Goal: Task Accomplishment & Management: Manage account settings

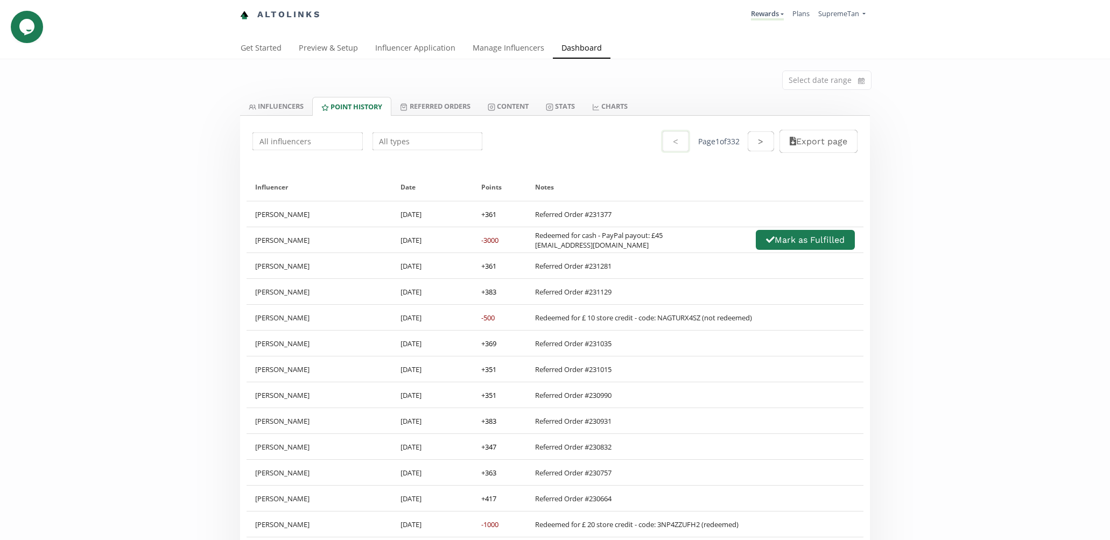
click at [407, 143] on input "text" at bounding box center [428, 141] width 114 height 21
click at [381, 141] on input "text" at bounding box center [428, 141] width 114 height 21
click at [377, 181] on div "Redeemed for Credit" at bounding box center [427, 182] width 109 height 20
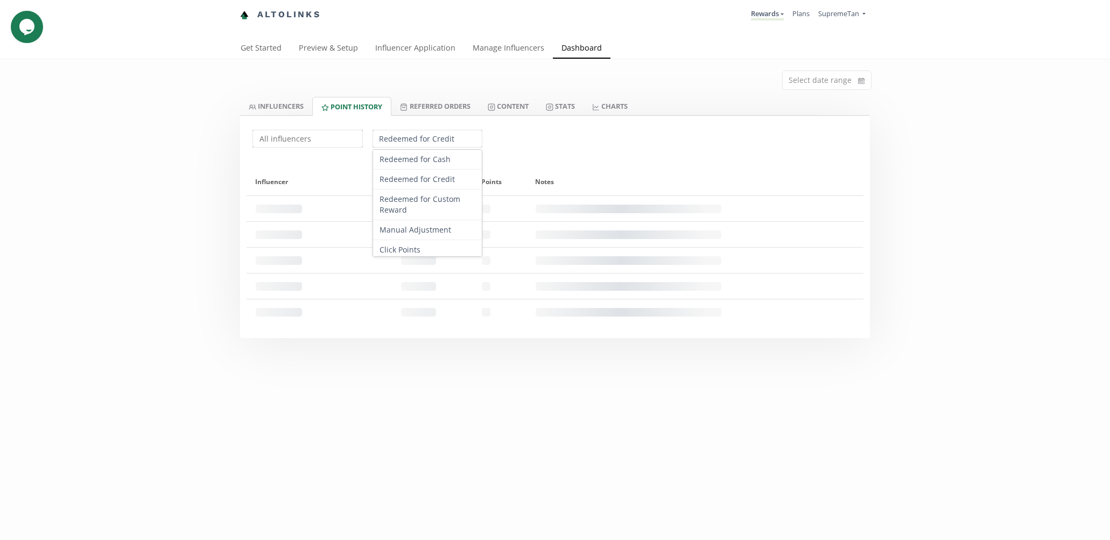
click at [381, 141] on input "Redeemed for Credit" at bounding box center [428, 138] width 114 height 21
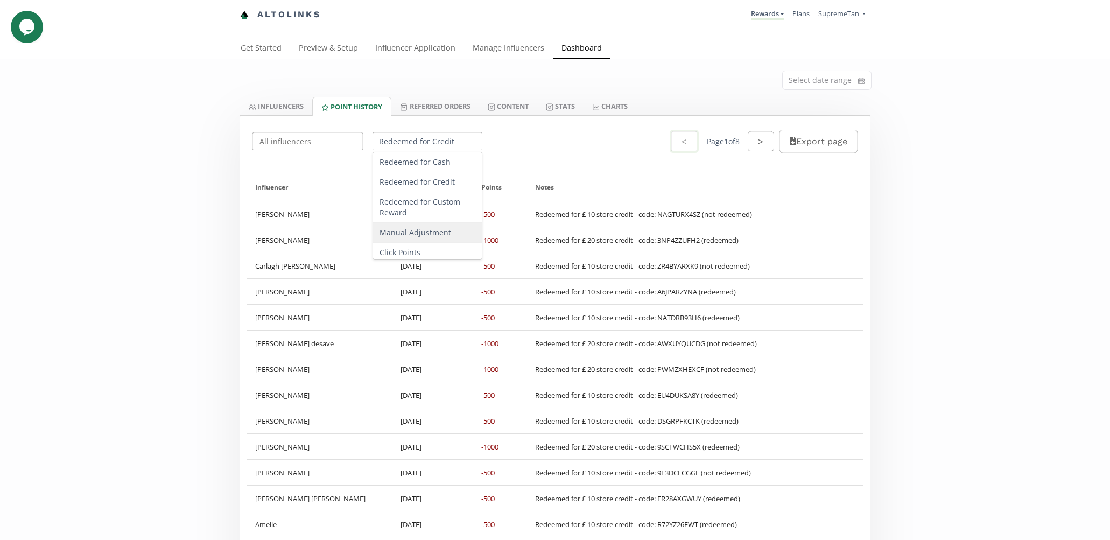
click at [282, 142] on input "text" at bounding box center [308, 141] width 114 height 21
click at [390, 137] on input "Redeemed for Credit" at bounding box center [428, 141] width 114 height 21
click at [388, 212] on div "Referred Order" at bounding box center [427, 210] width 109 height 20
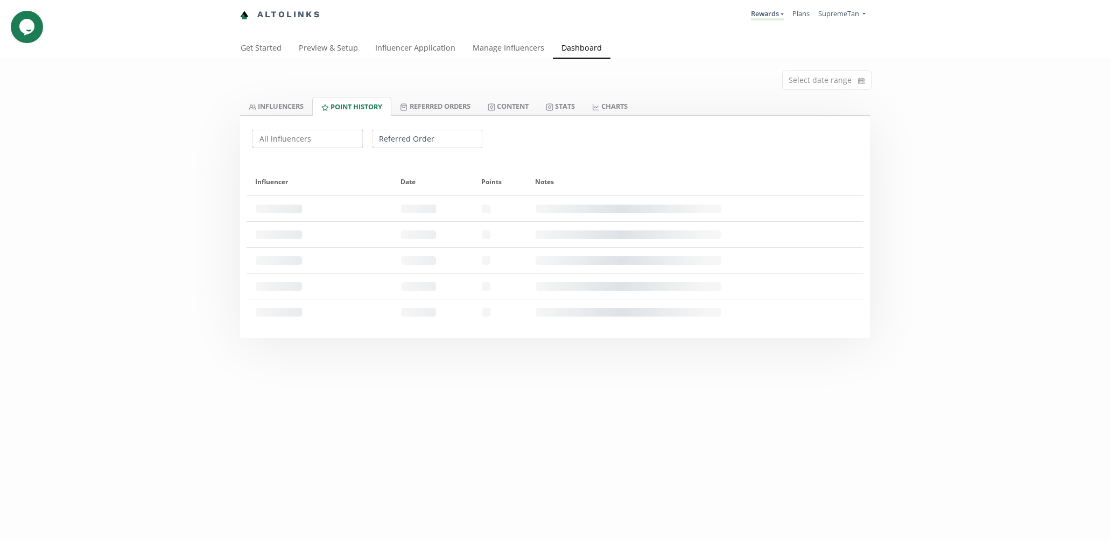
click at [146, 201] on div "Select date range INFLUENCERS Point HISTORY Referred Orders Content Stats CHART…" at bounding box center [555, 198] width 1110 height 279
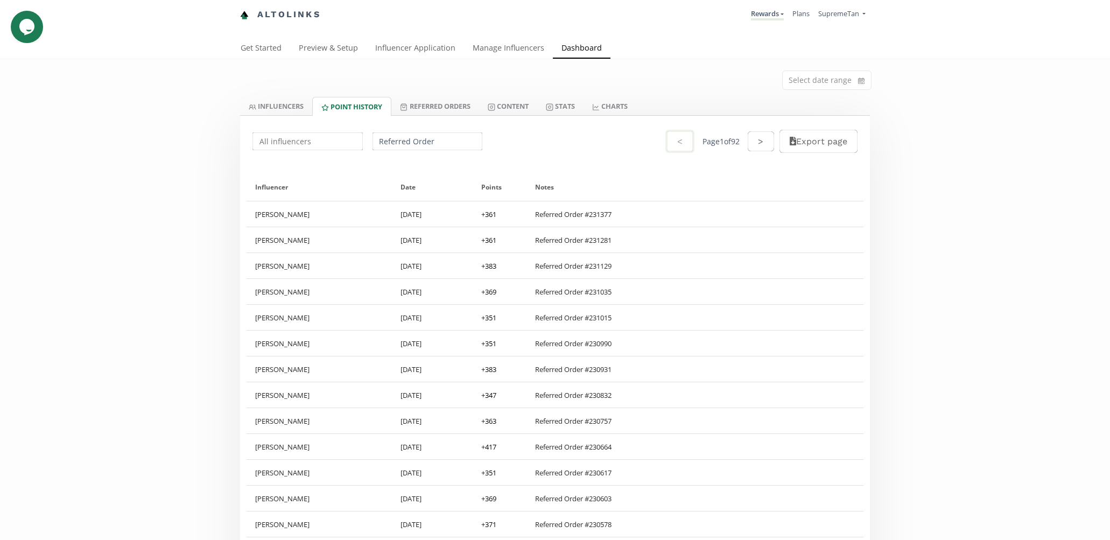
click at [411, 141] on input "Referred Order" at bounding box center [428, 141] width 114 height 21
click at [398, 163] on div "Redeemed for Cash" at bounding box center [427, 162] width 109 height 20
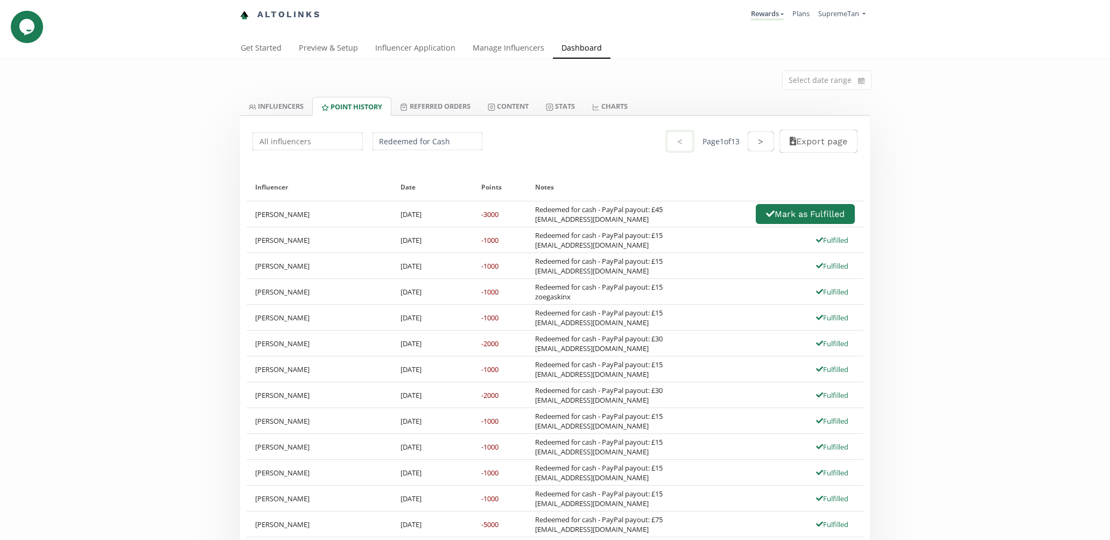
click at [475, 195] on div "Points" at bounding box center [500, 186] width 54 height 27
drag, startPoint x: 623, startPoint y: 224, endPoint x: 532, endPoint y: 222, distance: 90.5
click at [535, 222] on div "Redeemed for cash - PayPal payout: £45 [EMAIL_ADDRESS][DOMAIN_NAME] [PERSON_NAM…" at bounding box center [695, 213] width 320 height 23
copy div "[EMAIL_ADDRESS][DOMAIN_NAME]"
click at [390, 143] on input "Redeemed for Cash" at bounding box center [428, 141] width 114 height 21
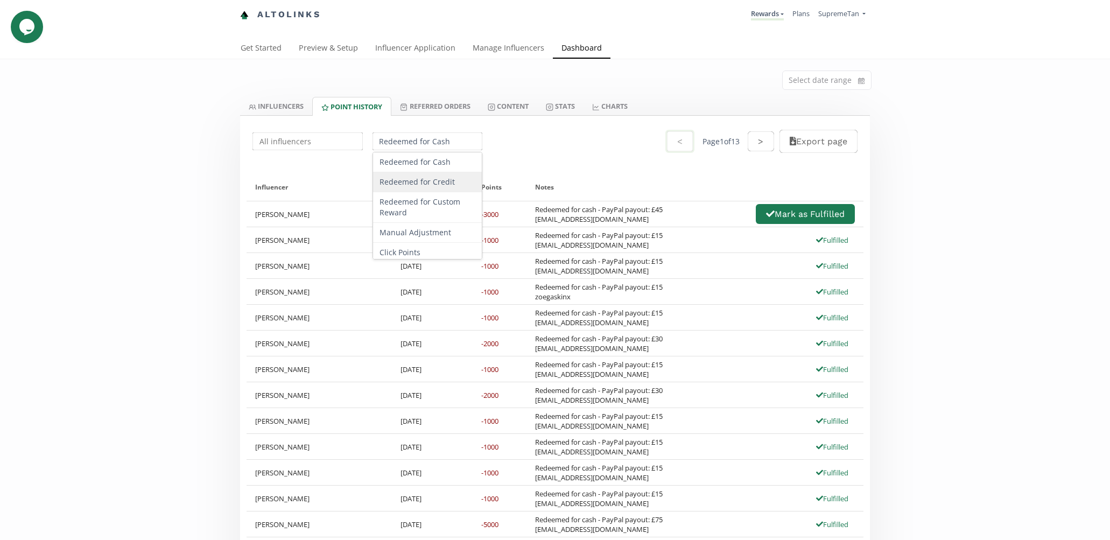
click at [420, 188] on div "Redeemed for Credit" at bounding box center [427, 182] width 109 height 20
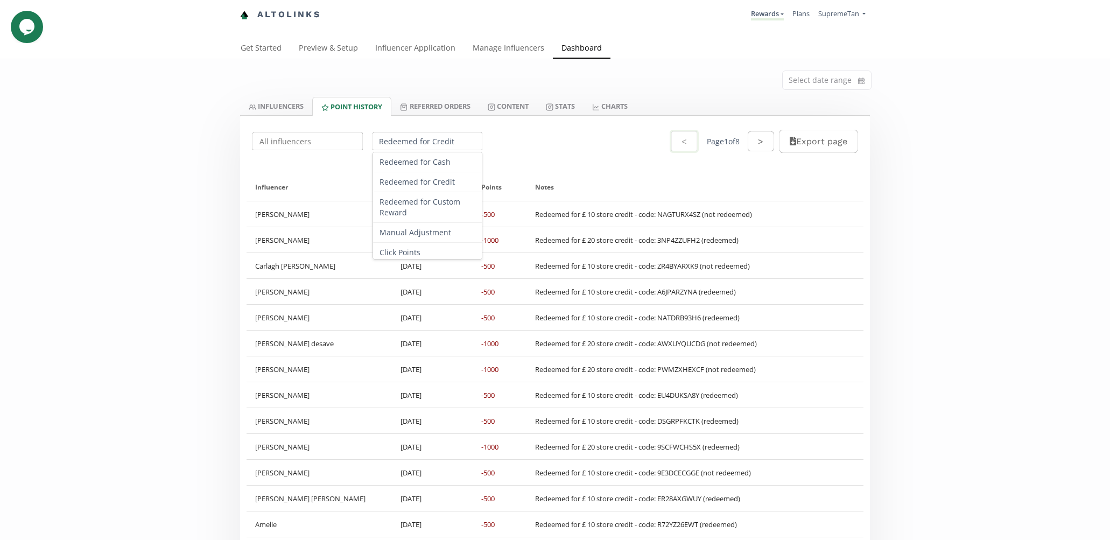
click at [412, 145] on input "Redeemed for Credit" at bounding box center [428, 141] width 114 height 21
click at [410, 202] on div "Redeemed for Custom Reward" at bounding box center [427, 207] width 109 height 31
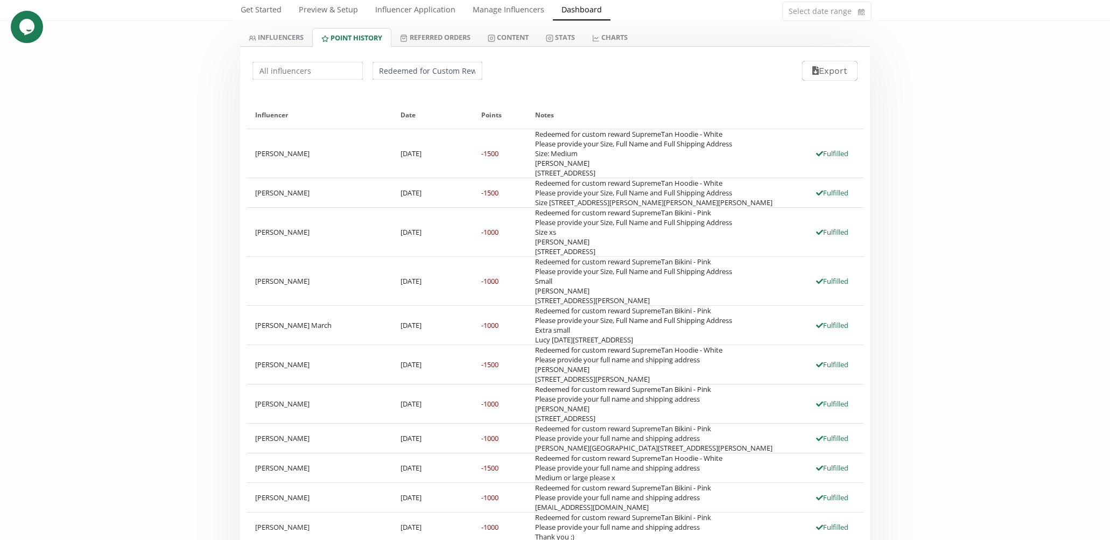
scroll to position [61, 0]
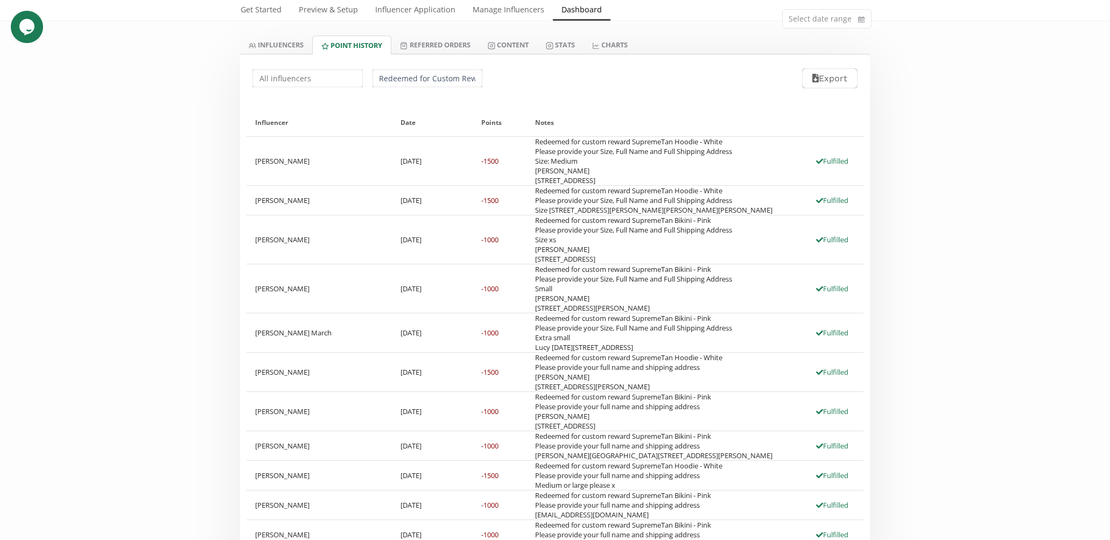
click at [405, 77] on input "Redeemed for Custom Reward" at bounding box center [428, 78] width 114 height 21
click at [405, 101] on div "Redeemed for Cash" at bounding box center [427, 99] width 109 height 20
type input "Redeemed for Cash"
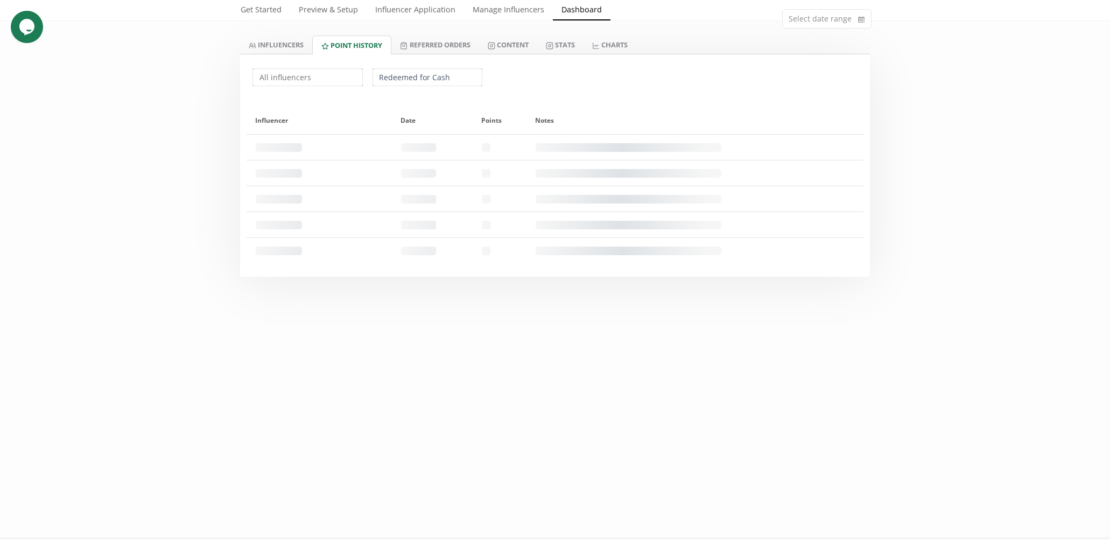
click at [151, 181] on div "Select date range INFLUENCERS Point HISTORY Referred Orders Content Stats CHART…" at bounding box center [555, 137] width 1110 height 279
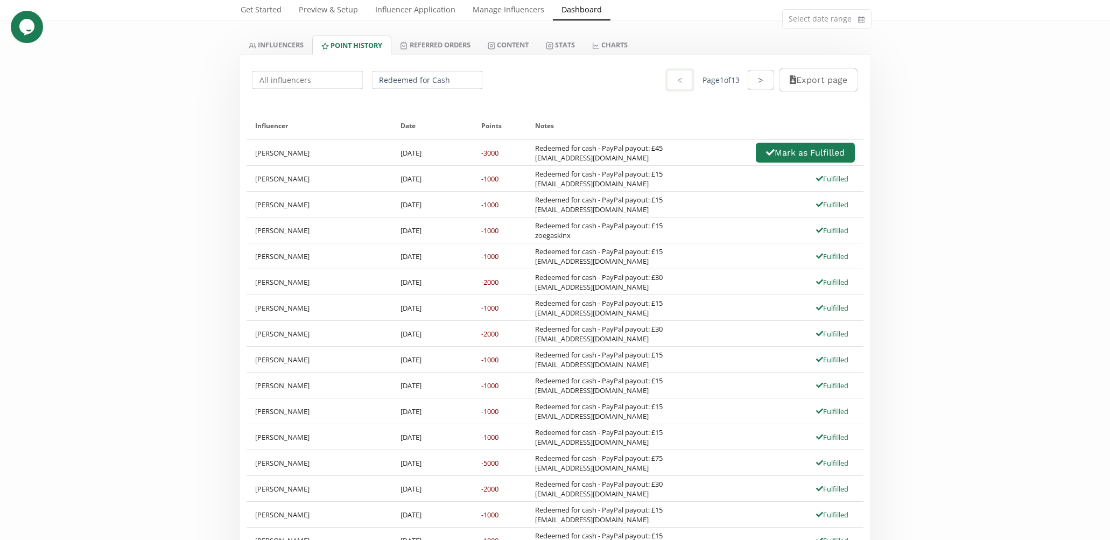
click at [702, 155] on div "Redeemed for cash - PayPal payout: £45 [EMAIL_ADDRESS][DOMAIN_NAME] [PERSON_NAM…" at bounding box center [695, 152] width 320 height 23
click at [590, 130] on div "Notes" at bounding box center [695, 125] width 320 height 27
drag, startPoint x: 613, startPoint y: 158, endPoint x: 529, endPoint y: 159, distance: 84.0
click at [529, 159] on div "Redeemed for cash - PayPal payout: £45 [EMAIL_ADDRESS][DOMAIN_NAME] [PERSON_NAM…" at bounding box center [695, 152] width 337 height 25
copy div "[EMAIL_ADDRESS][DOMAIN_NAME]"
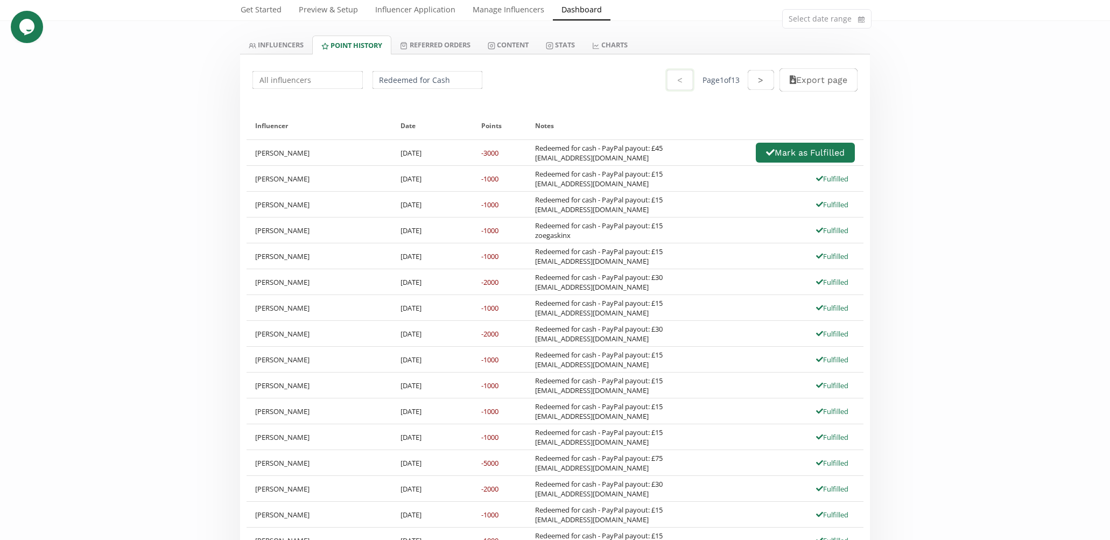
click at [673, 152] on div "Redeemed for cash - PayPal payout: £45 [EMAIL_ADDRESS][DOMAIN_NAME] [PERSON_NAM…" at bounding box center [695, 152] width 320 height 23
click at [768, 149] on button "Mark as Fulfilled" at bounding box center [805, 152] width 102 height 23
